Goal: Navigation & Orientation: Find specific page/section

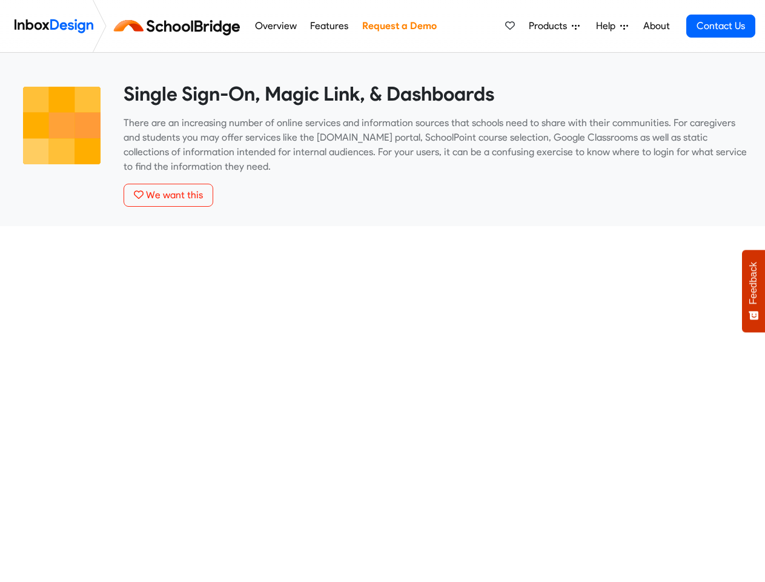
click at [555, 26] on span "Products" at bounding box center [550, 26] width 43 height 15
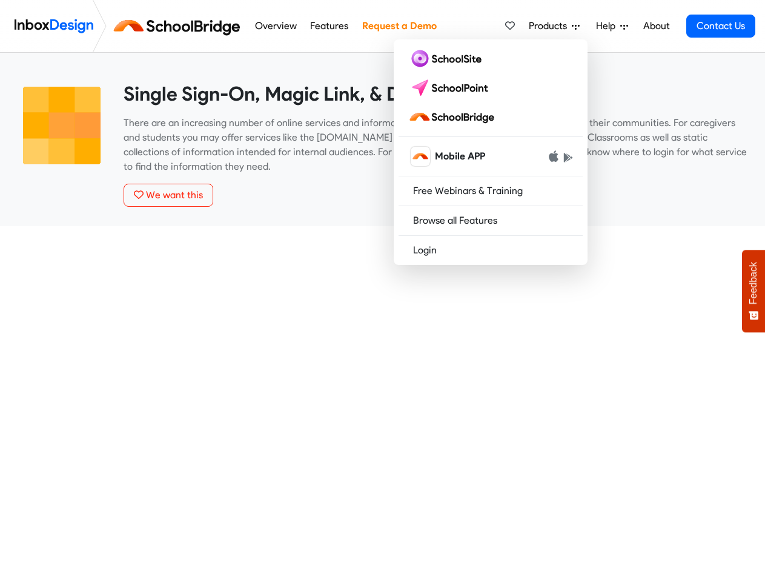
click at [613, 26] on span "Help" at bounding box center [608, 26] width 24 height 15
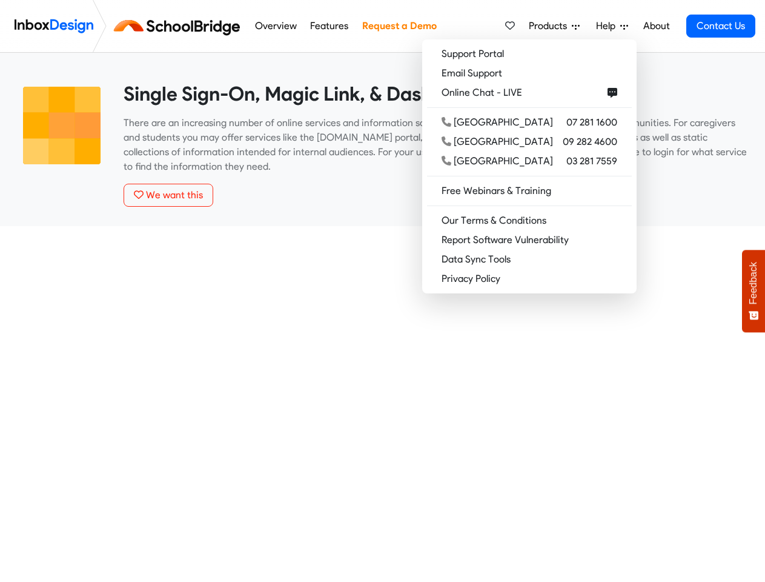
click at [754, 291] on span "Feedback" at bounding box center [753, 283] width 11 height 42
